Goal: Task Accomplishment & Management: Use online tool/utility

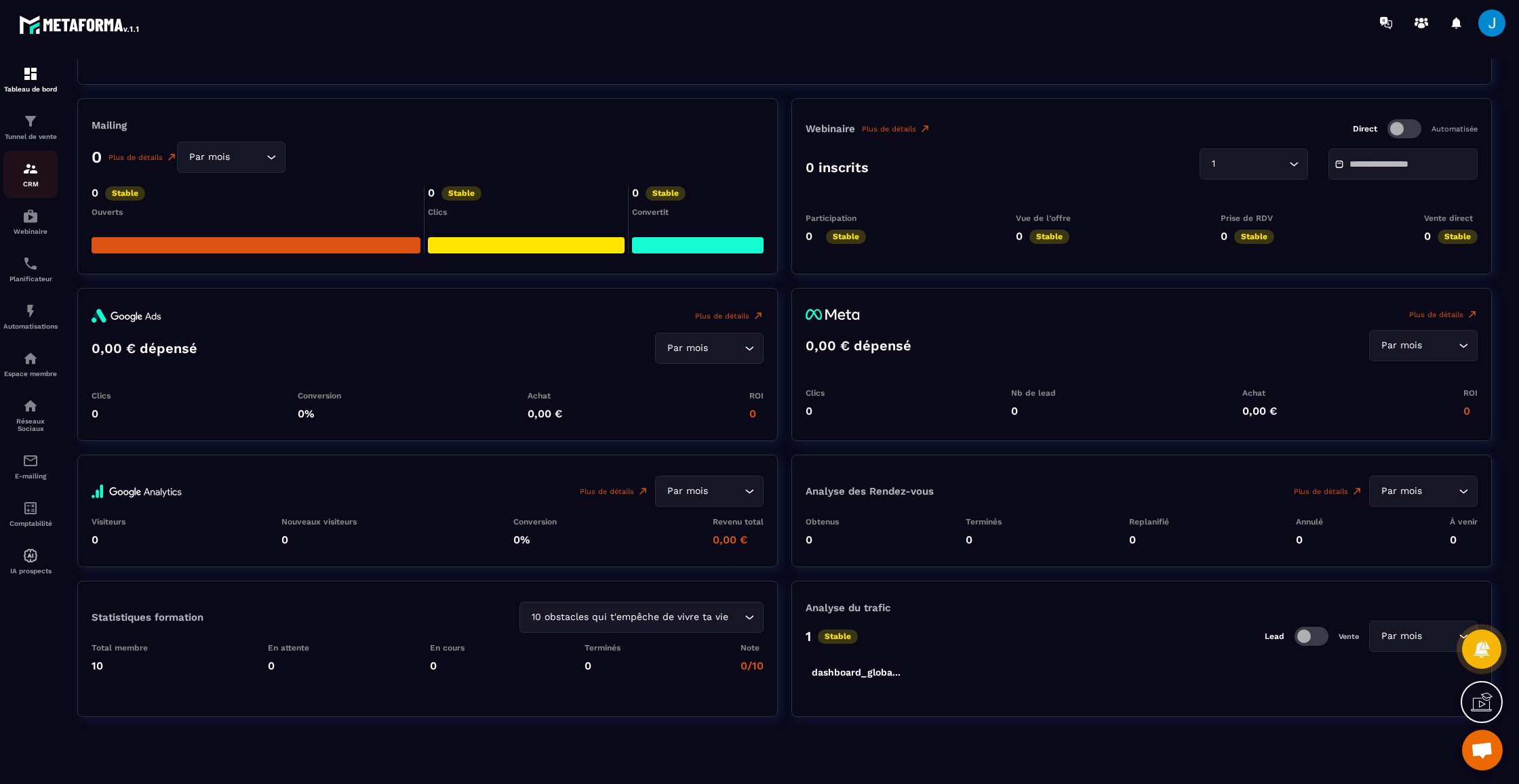
click at [31, 167] on img at bounding box center [30, 168] width 16 height 16
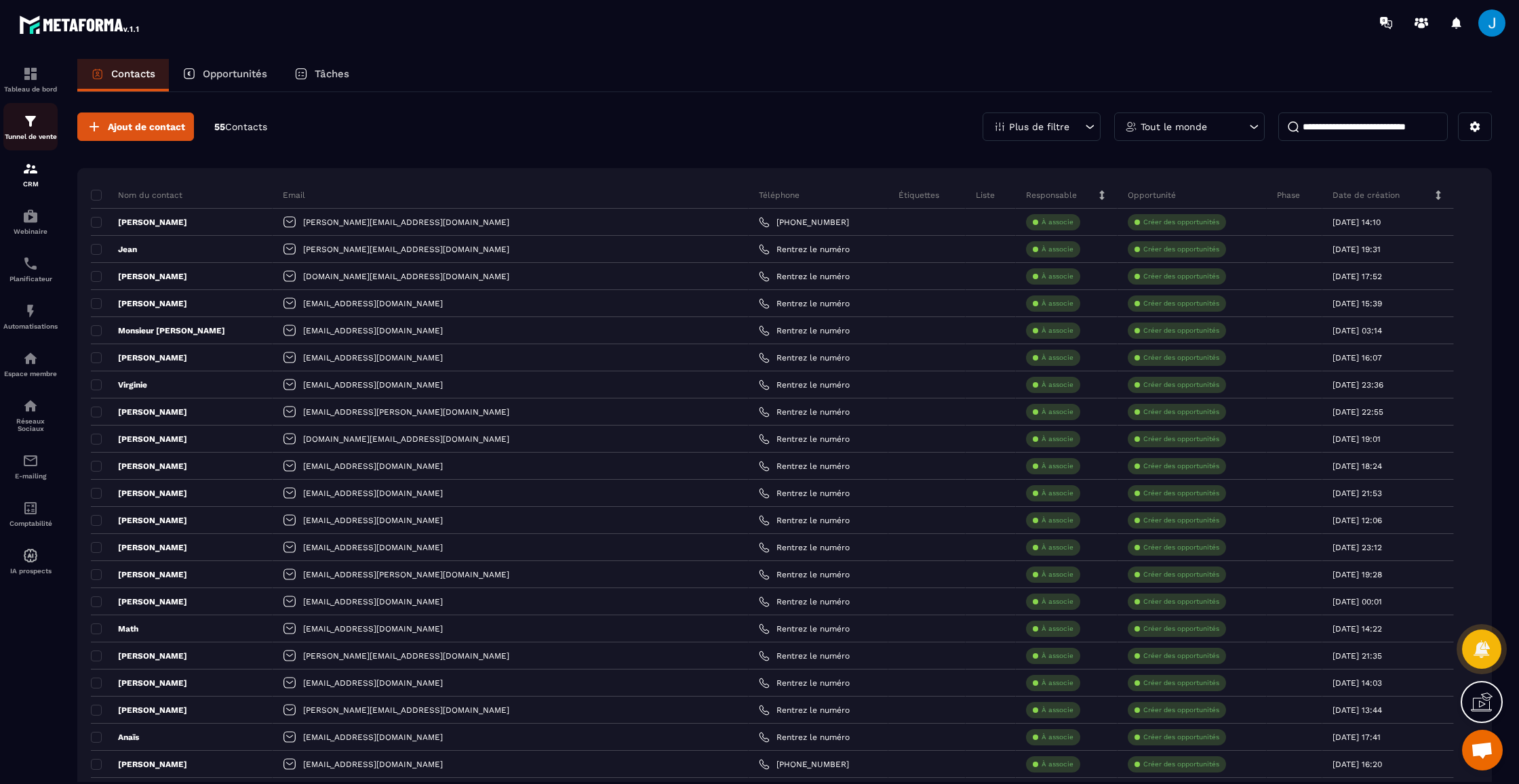
click at [28, 129] on div "Tunnel de vente" at bounding box center [31, 127] width 54 height 27
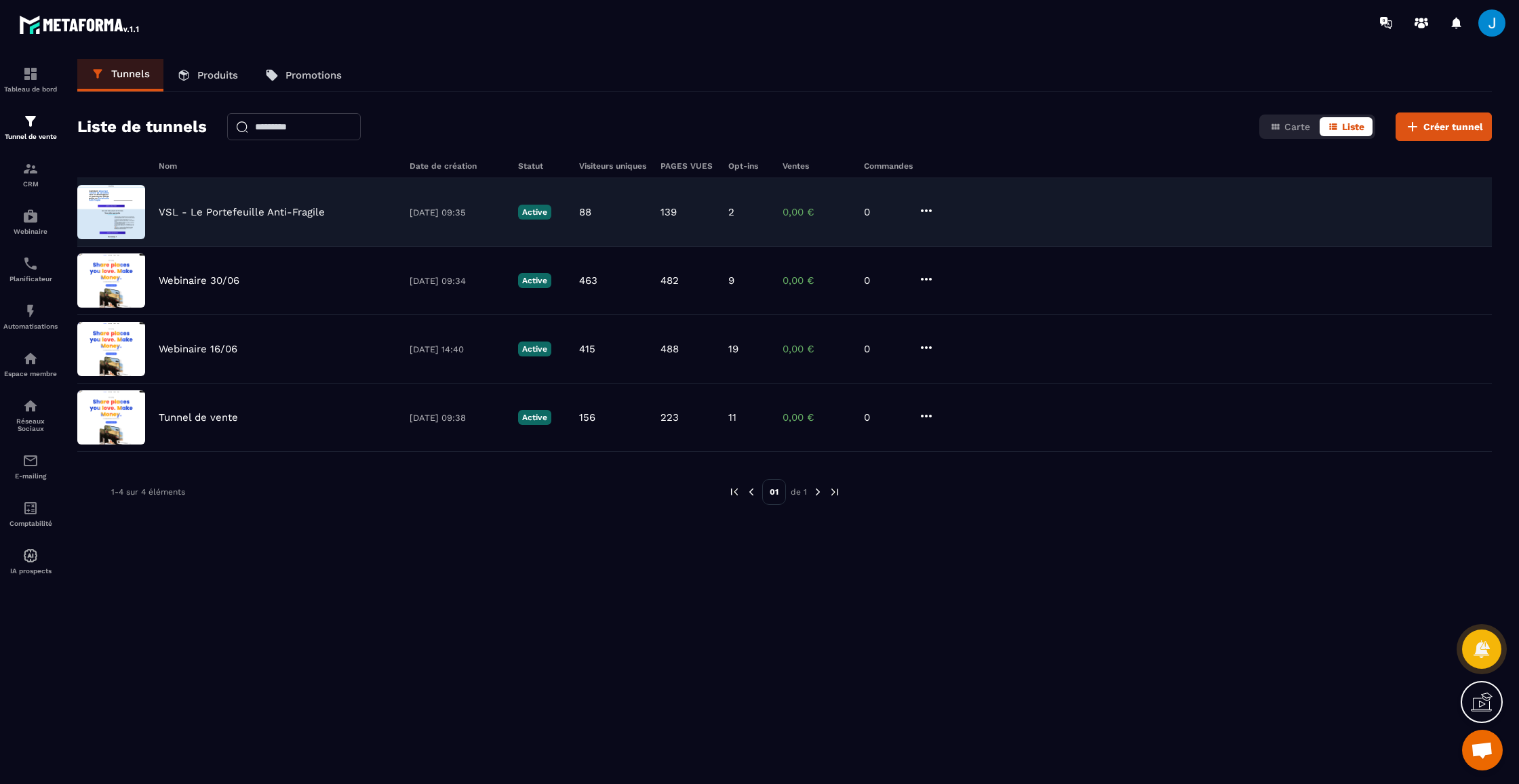
click at [159, 213] on p "VSL - Le Portefeuille Anti-Fragile" at bounding box center [242, 212] width 166 height 12
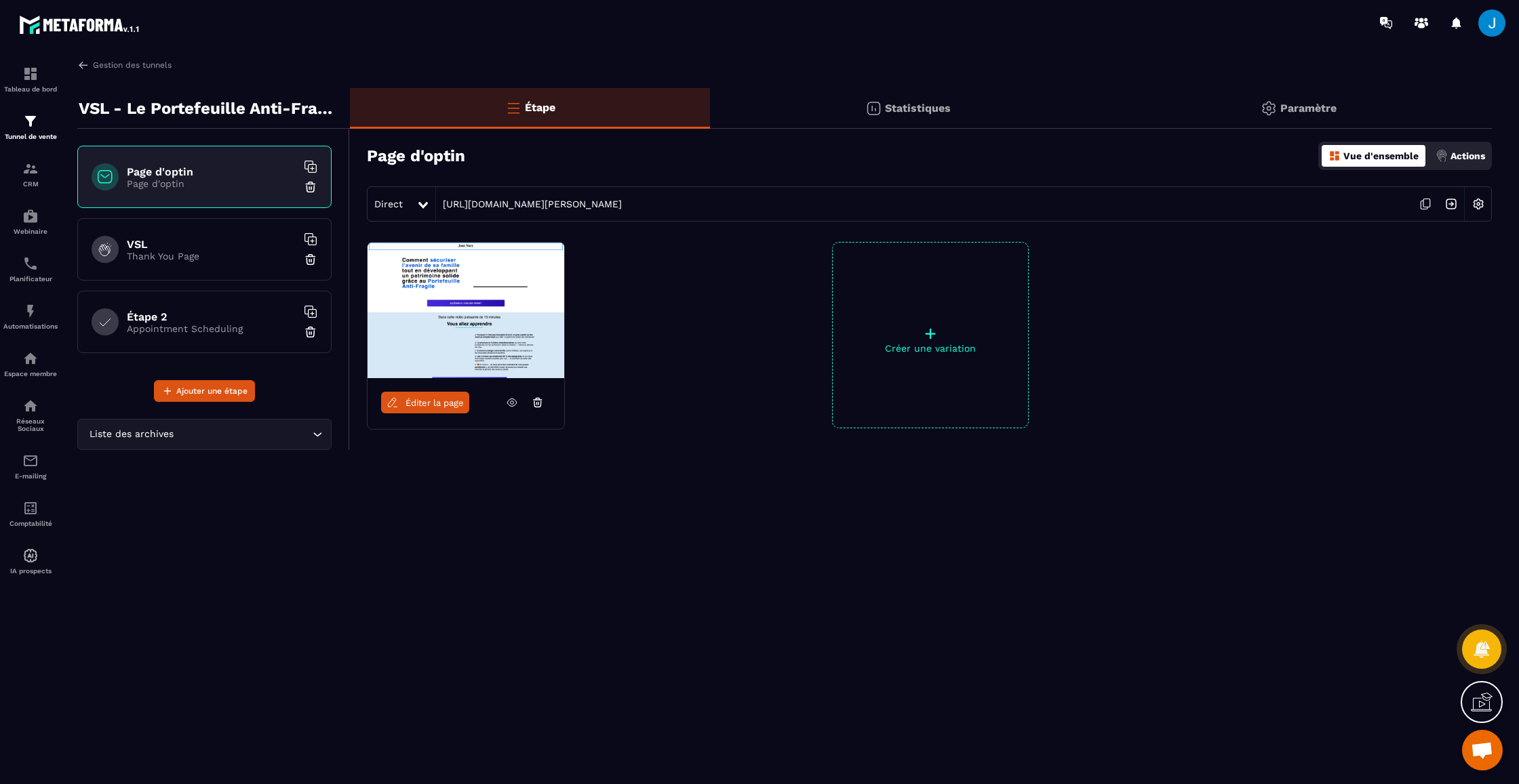
click at [509, 403] on icon at bounding box center [511, 402] width 12 height 12
click at [447, 403] on span "Éditer la page" at bounding box center [435, 403] width 58 height 10
